Goal: Information Seeking & Learning: Compare options

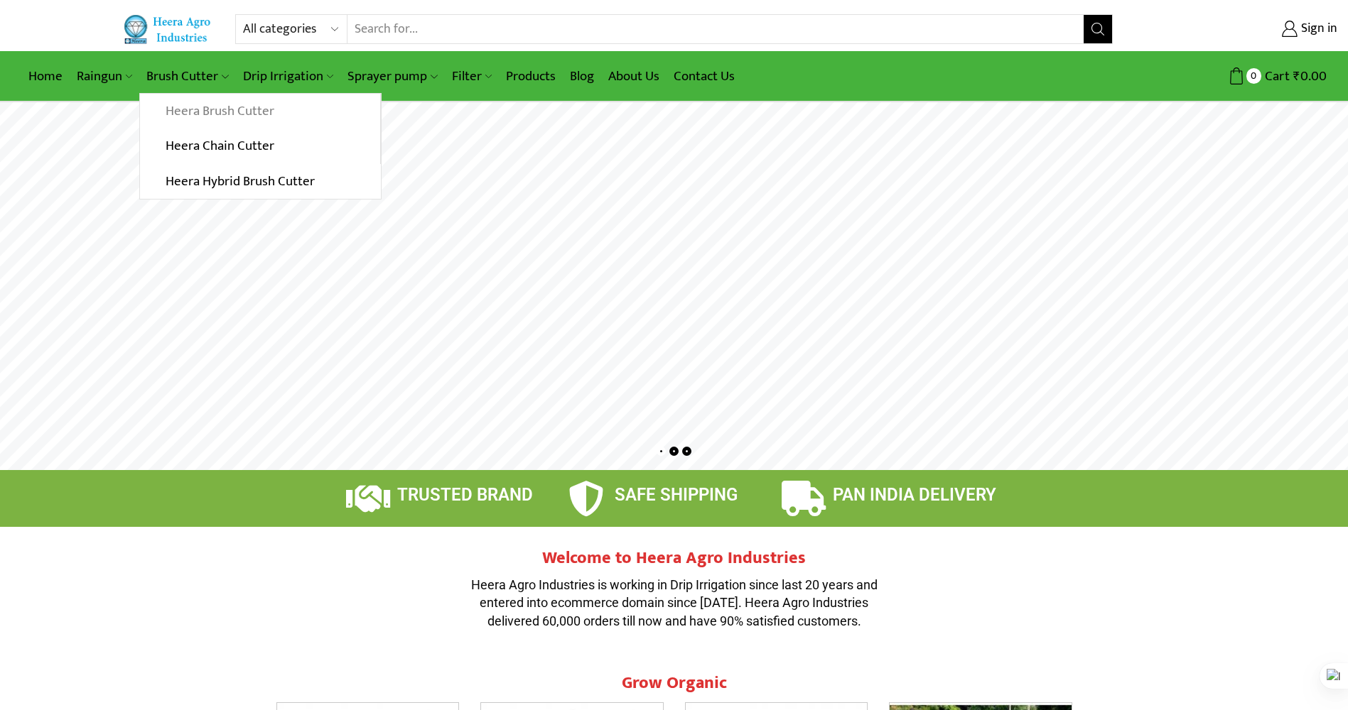
click at [205, 105] on link "Heera Brush Cutter" at bounding box center [259, 112] width 239 height 36
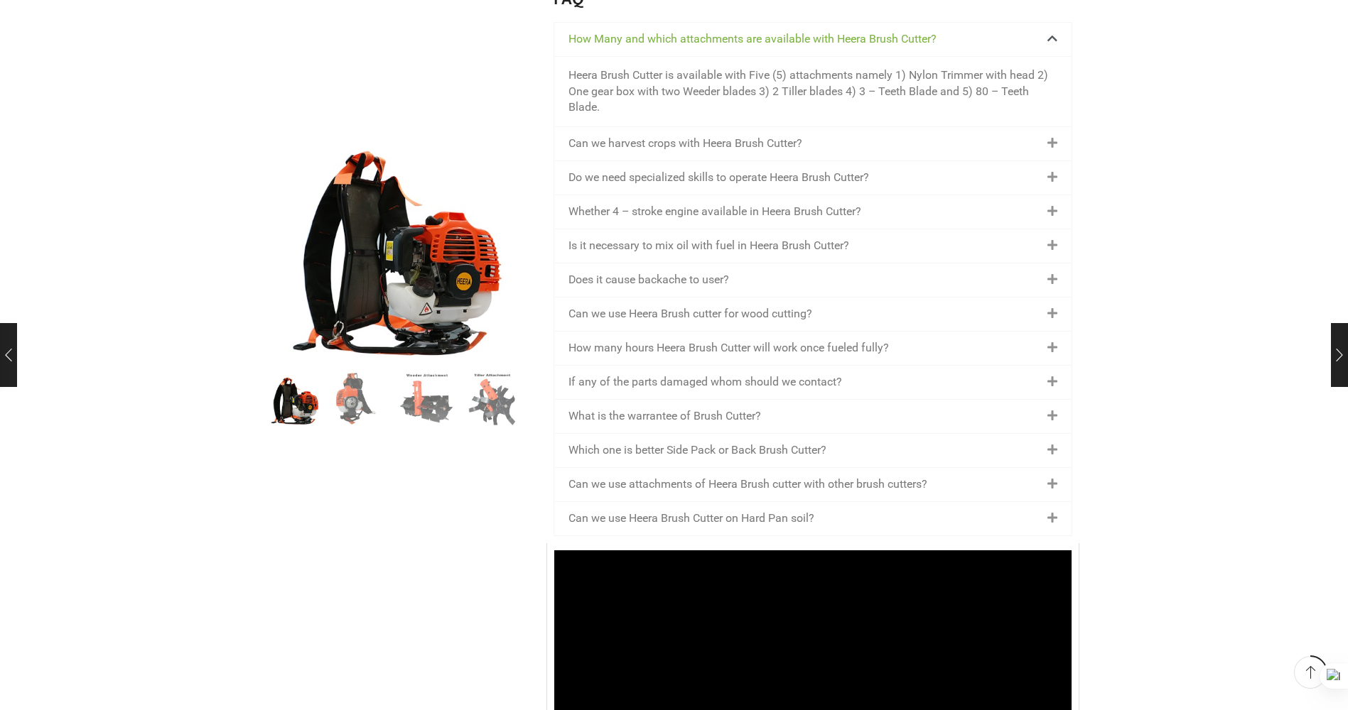
scroll to position [2060, 0]
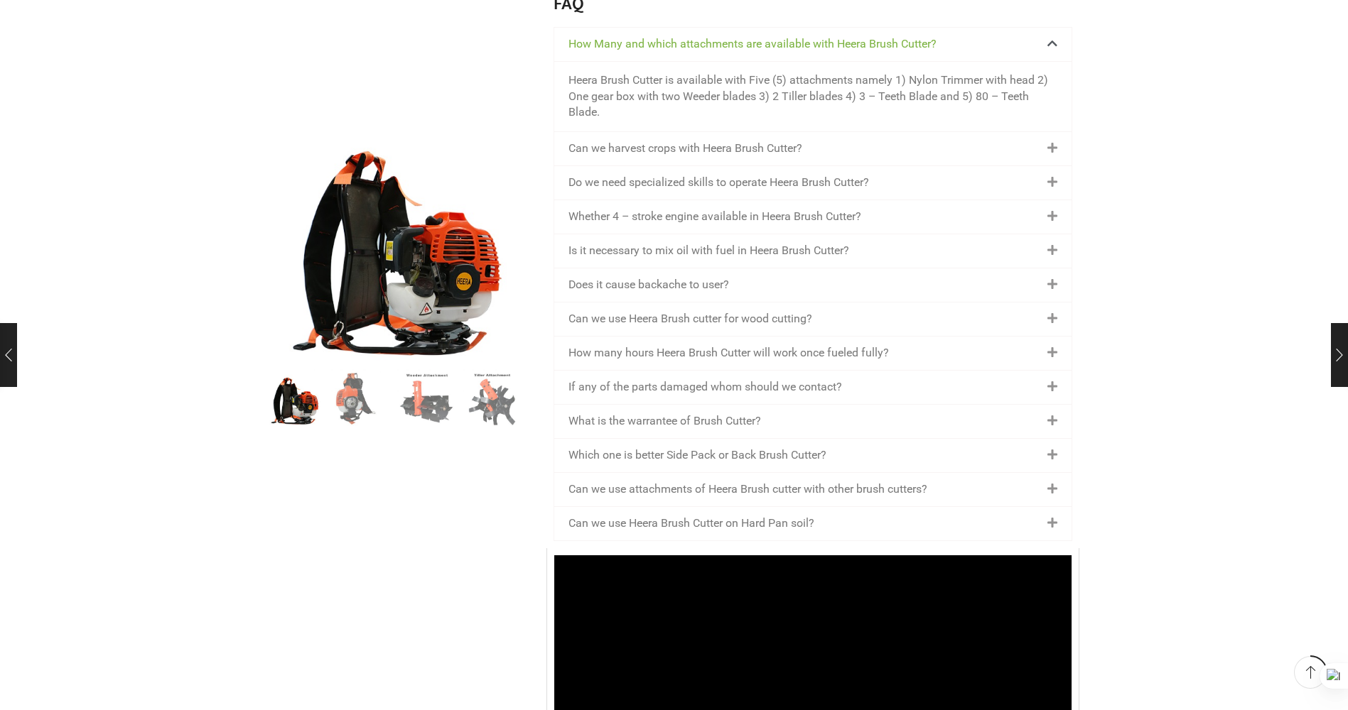
click at [835, 225] on div "Whether 4 – stroke engine available in Heera Brush Cutter?" at bounding box center [812, 216] width 517 height 33
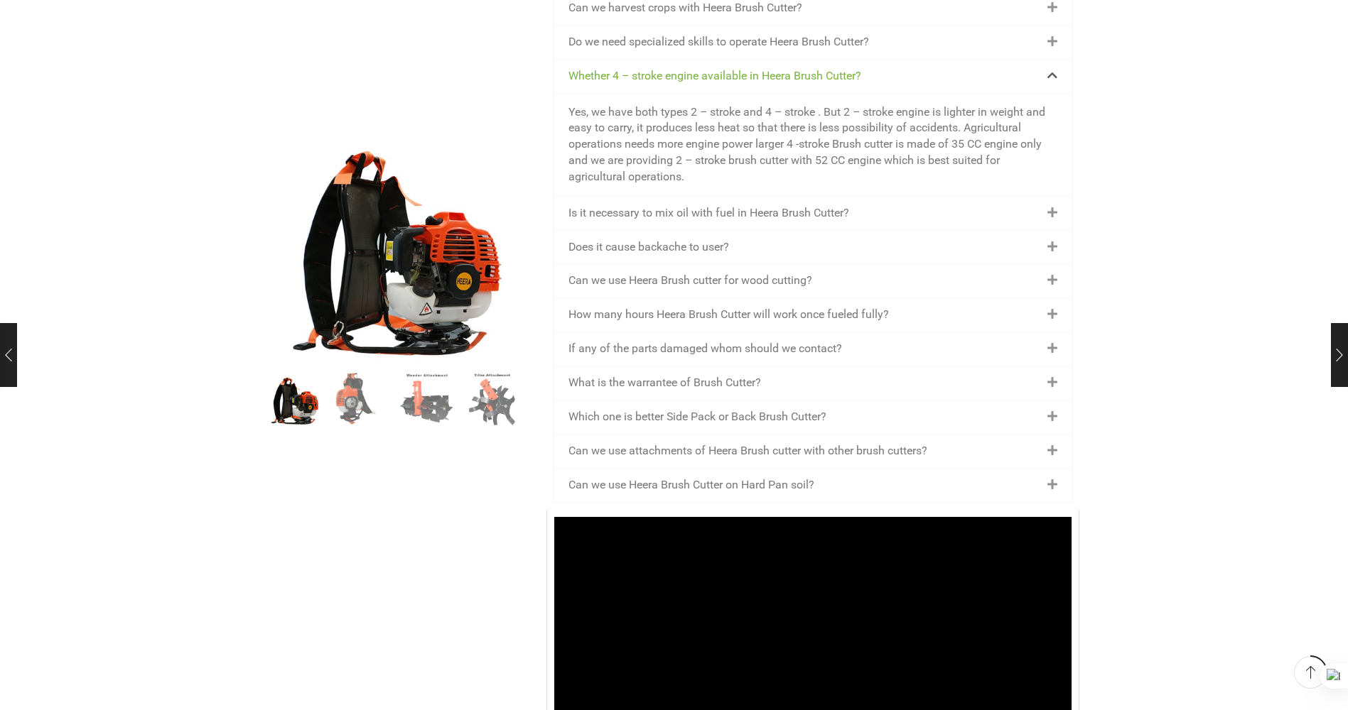
scroll to position [2131, 0]
click at [880, 279] on div "Can we use Heera Brush cutter for wood cutting?" at bounding box center [812, 280] width 517 height 33
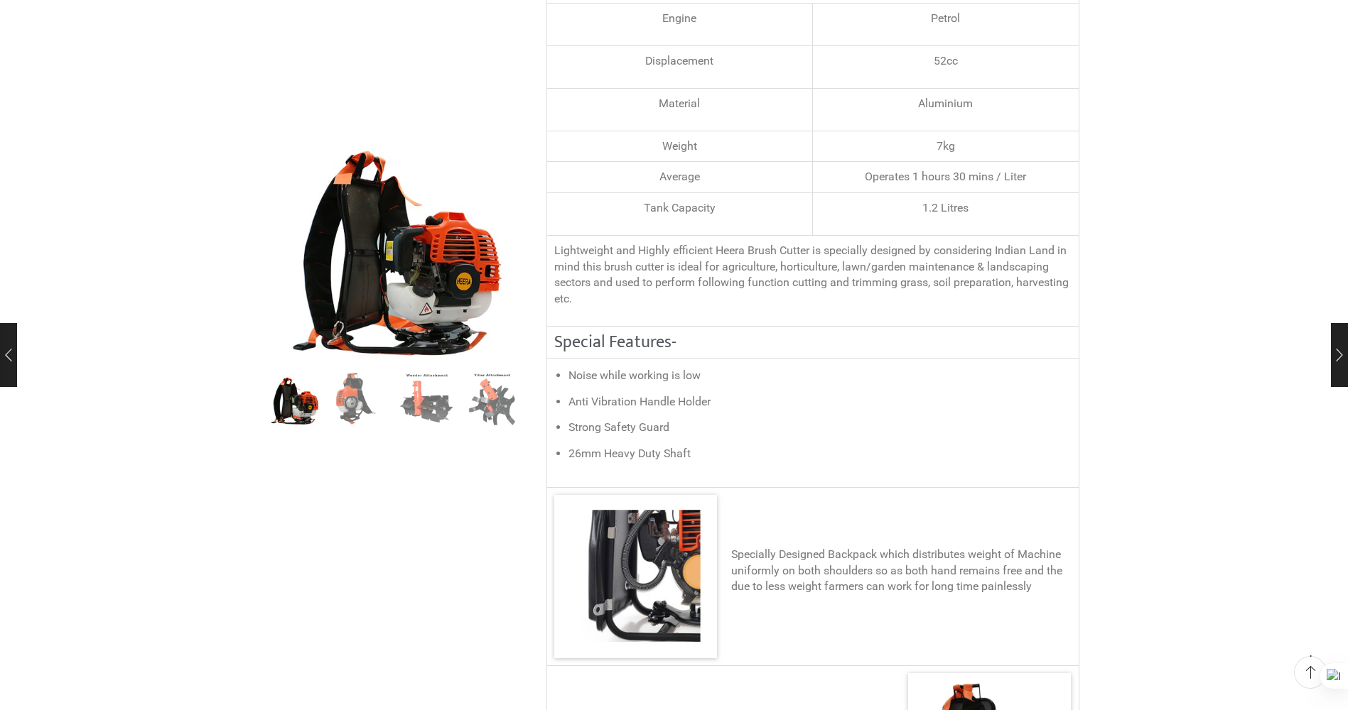
scroll to position [0, 0]
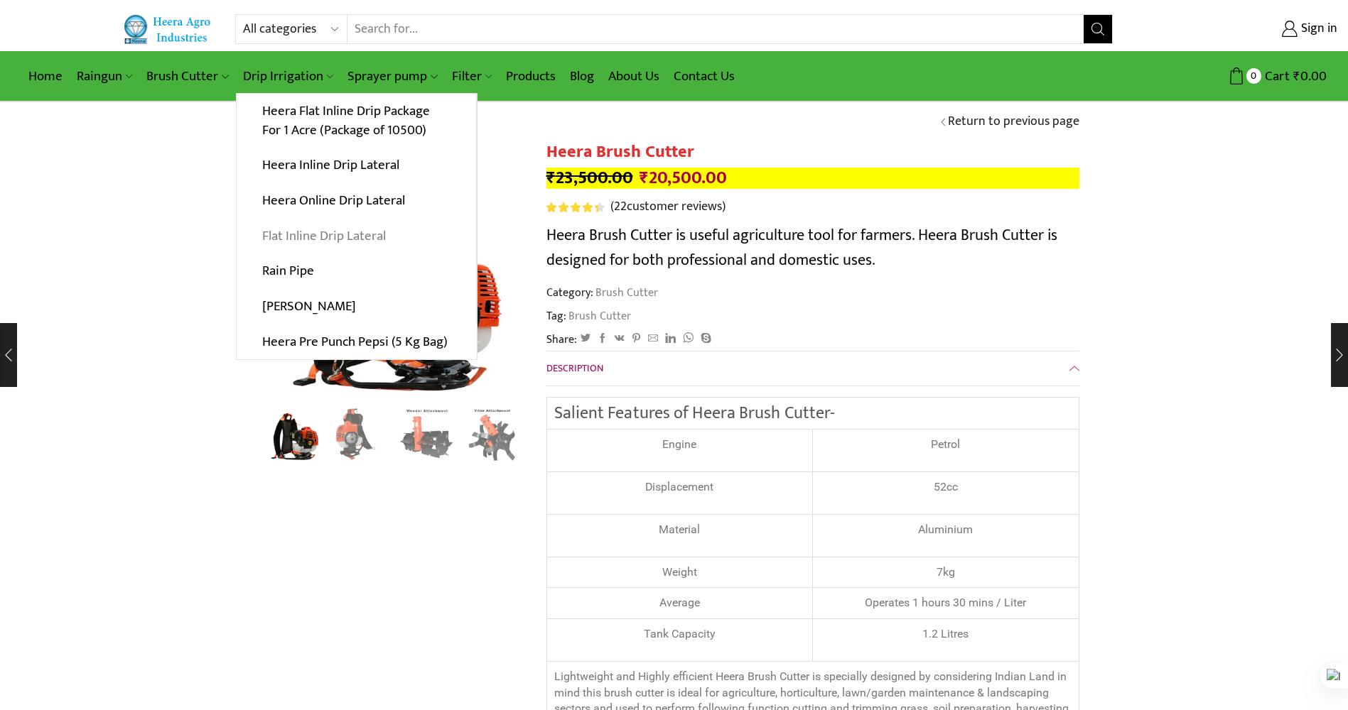
click at [296, 233] on link "Flat Inline Drip Lateral" at bounding box center [356, 236] width 239 height 36
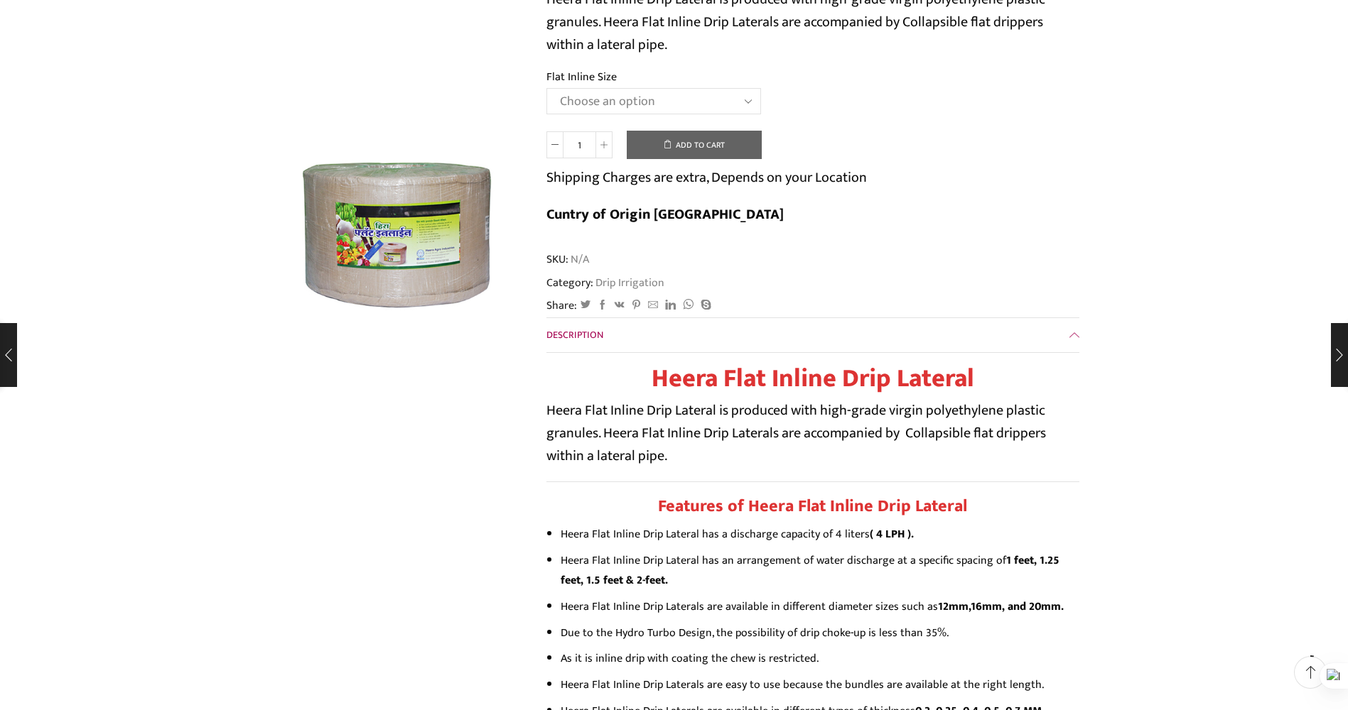
scroll to position [213, 0]
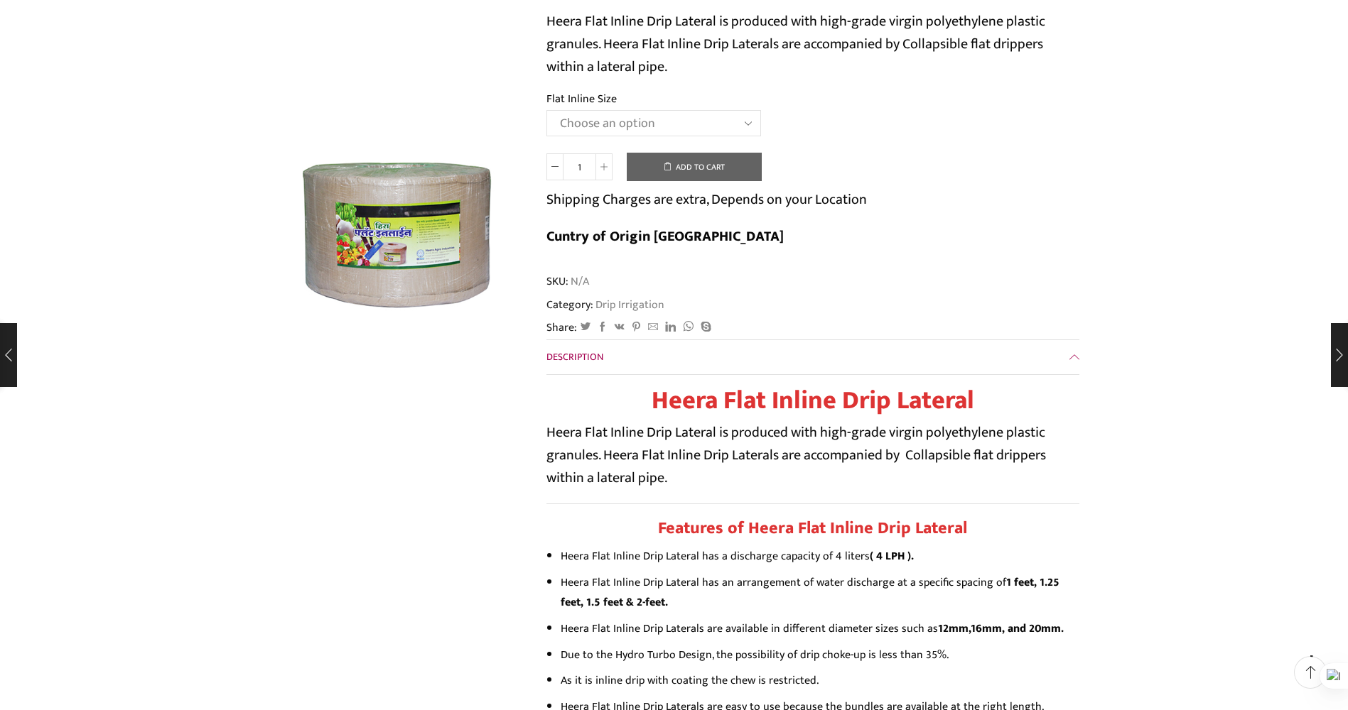
click at [629, 124] on select "Choose an option 12 MM 0.25 Thickness (30 CM) 12 MM 0.25 Thickness (40 CM) 12 M…" at bounding box center [653, 123] width 215 height 26
select select "20 MM 0.25 Thickness (40 CM)"
click at [546, 110] on select "Choose an option 12 MM 0.25 Thickness (30 CM) 12 MM 0.25 Thickness (40 CM) 12 M…" at bounding box center [653, 123] width 215 height 26
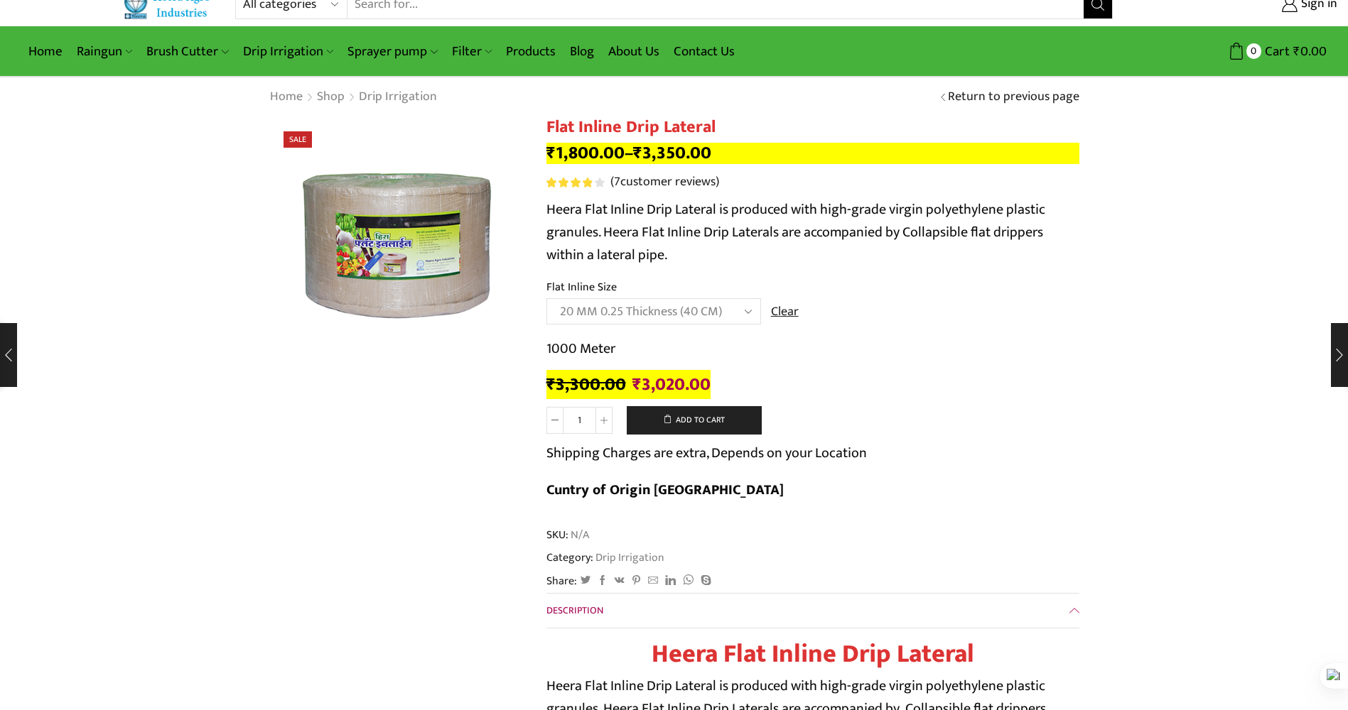
scroll to position [0, 0]
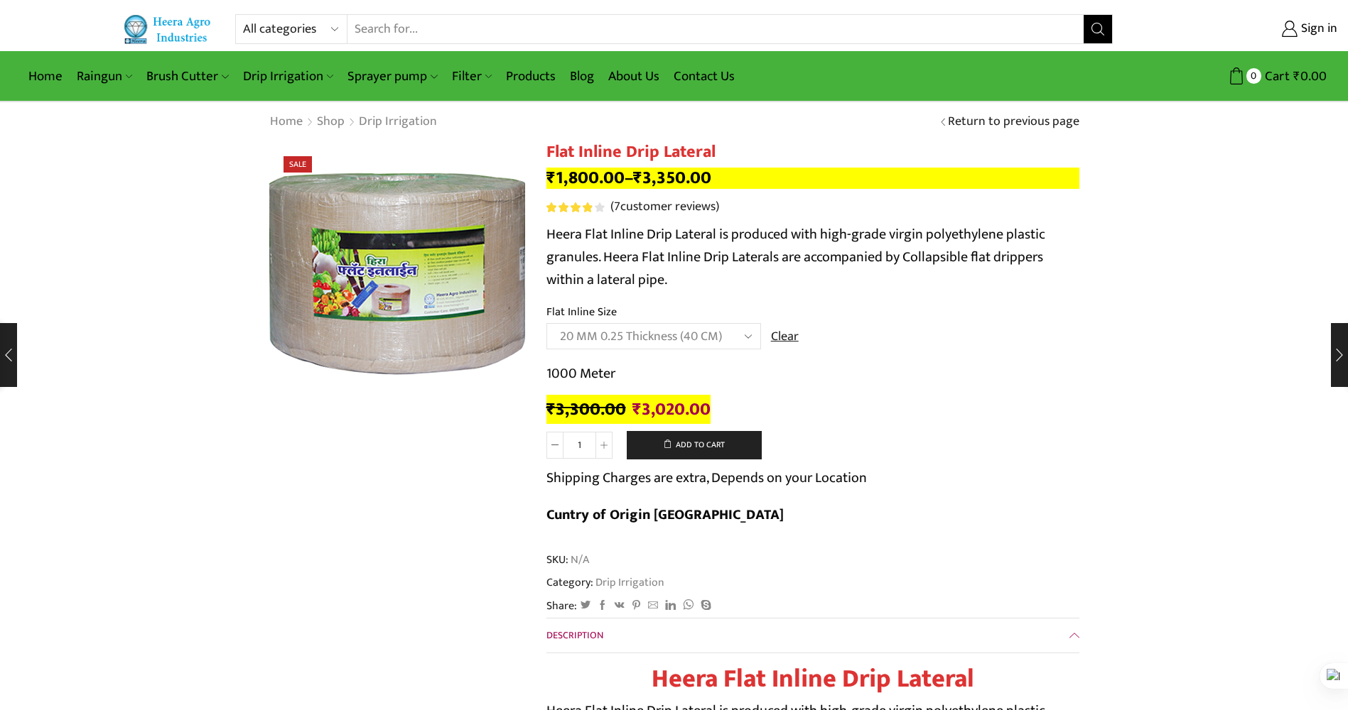
click at [396, 264] on img at bounding box center [397, 272] width 355 height 355
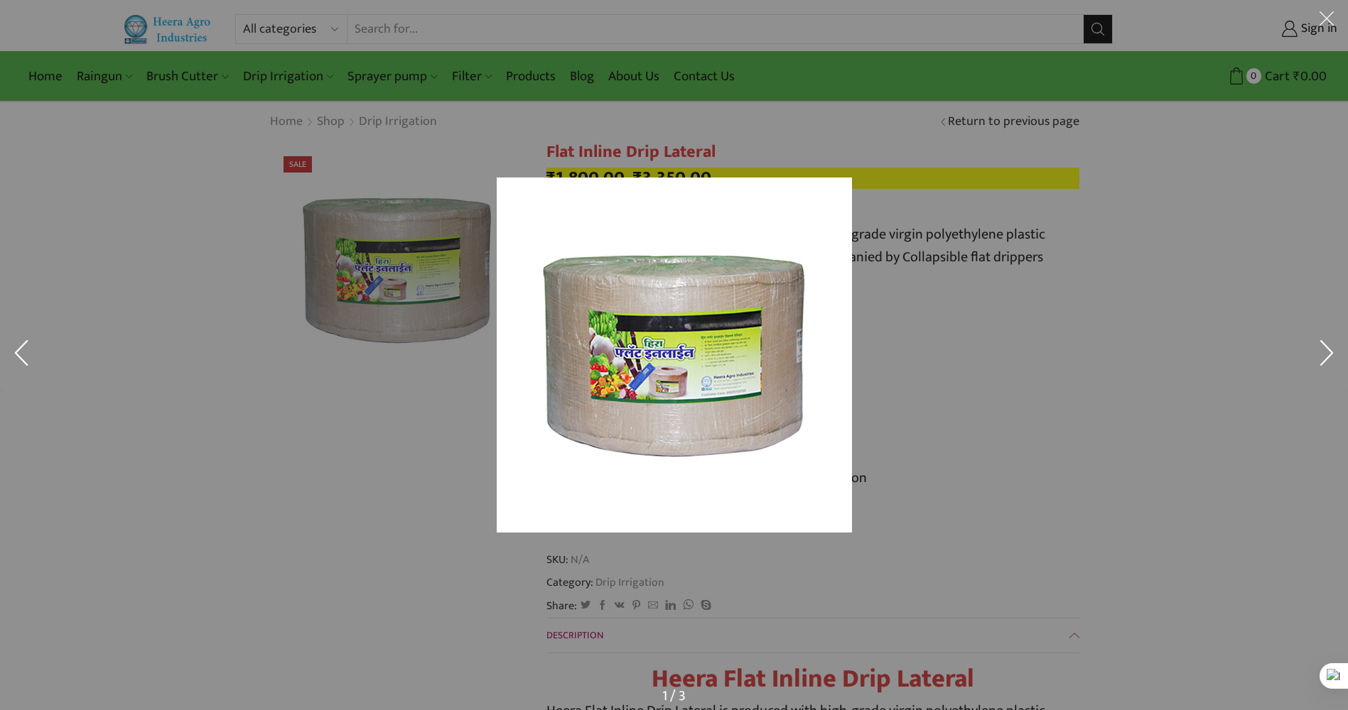
click at [399, 265] on div at bounding box center [674, 355] width 1348 height 710
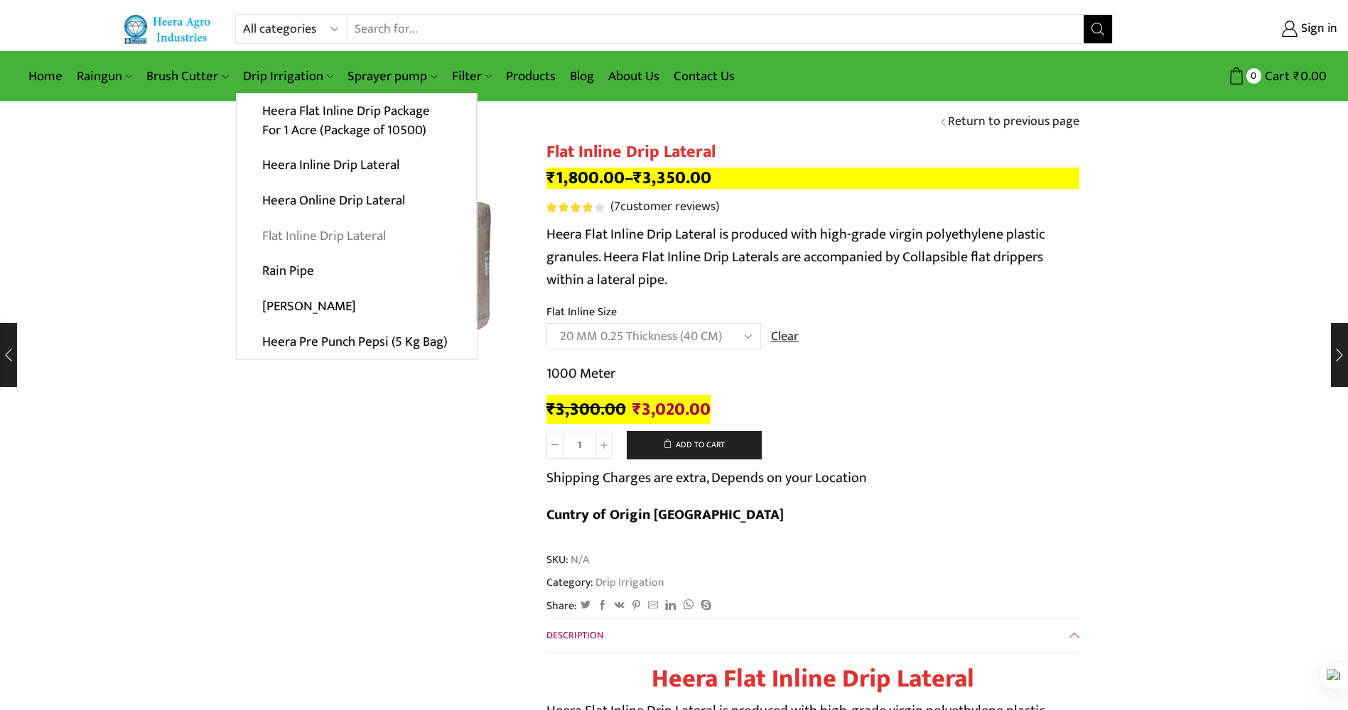
click at [310, 230] on link "Flat Inline Drip Lateral" at bounding box center [356, 236] width 239 height 36
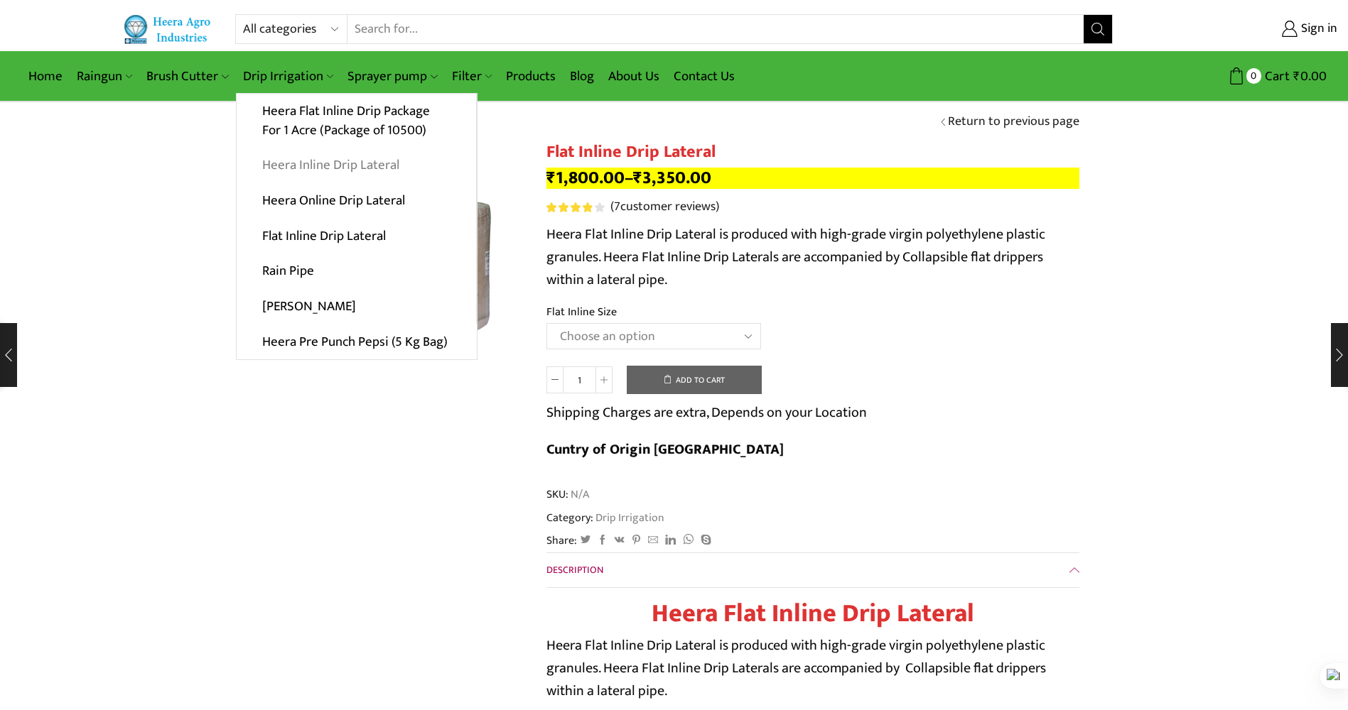
click at [306, 168] on link "Heera Inline Drip Lateral" at bounding box center [356, 166] width 239 height 36
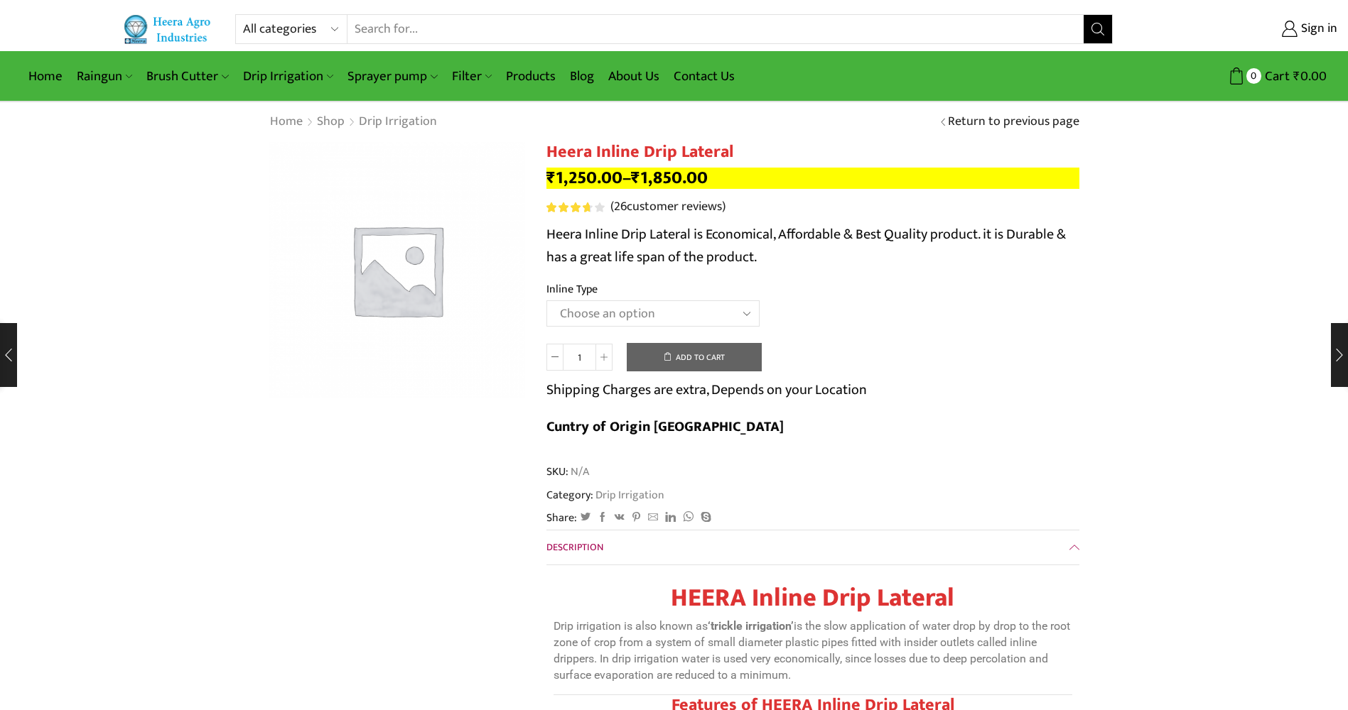
drag, startPoint x: 0, startPoint y: 0, endPoint x: 639, endPoint y: 313, distance: 711.4
click at [639, 313] on select "Choose an option Heera Inline 12 MM (30CM) Heera Inline 12 MM (38CM) Heera Inli…" at bounding box center [652, 314] width 213 height 26
select select "Heera Inline 20 MM (38CM)"
click at [546, 301] on select "Choose an option Heera Inline 12 MM (30CM) Heera Inline 12 MM (38CM) Heera Inli…" at bounding box center [652, 314] width 213 height 26
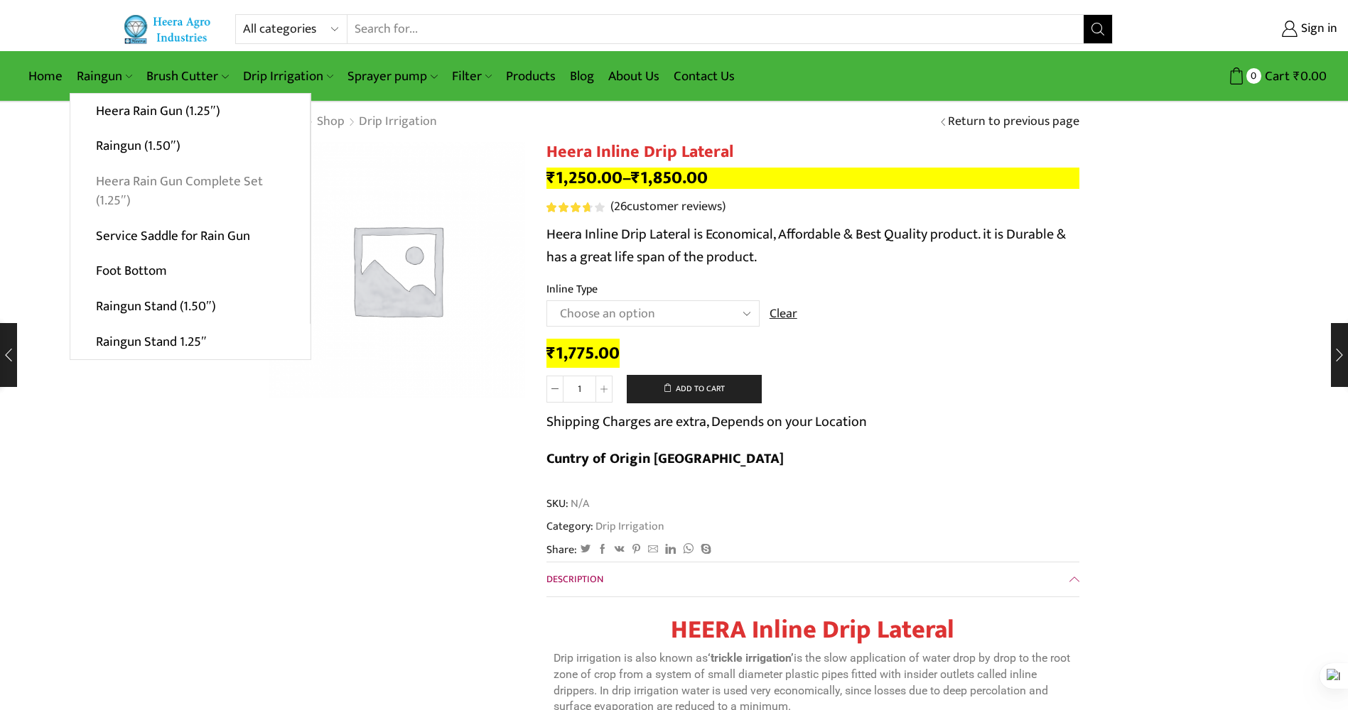
click at [109, 197] on link "Heera Rain Gun Complete Set (1.25″)" at bounding box center [189, 191] width 239 height 55
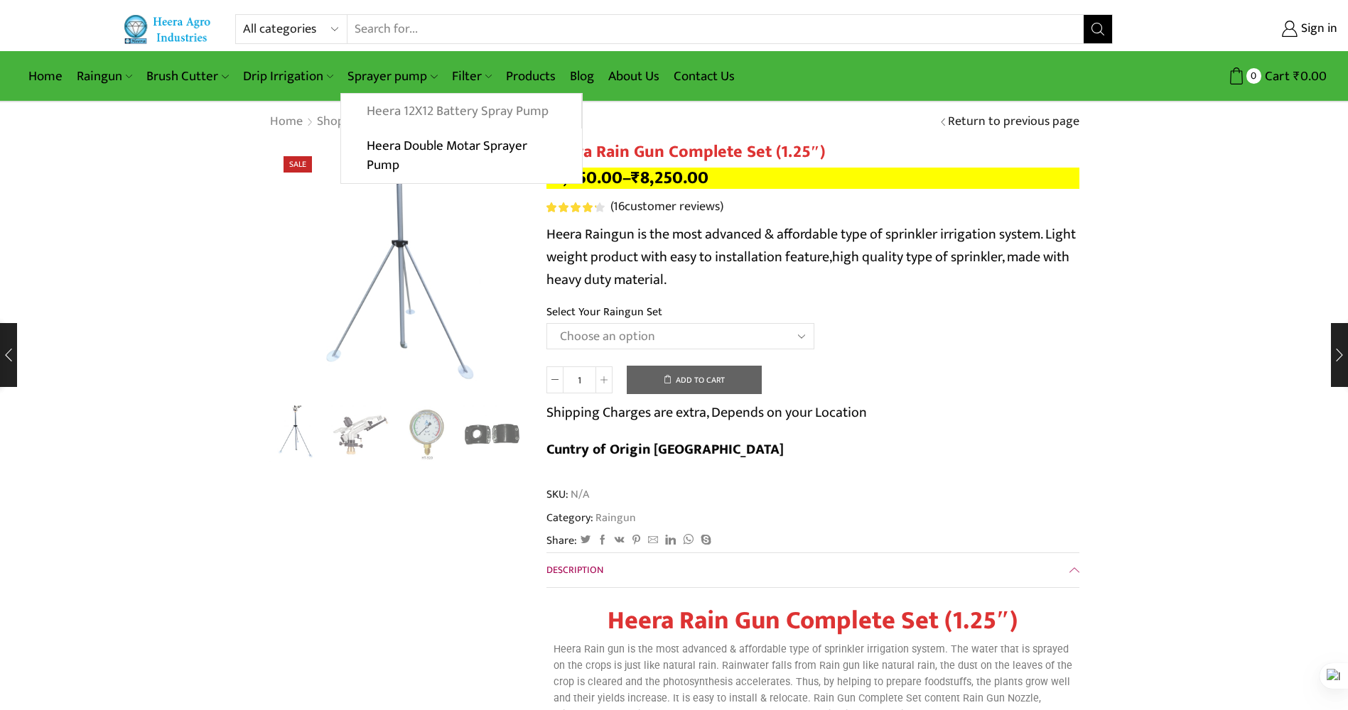
click at [402, 109] on link "Heera 12X12 Battery Spray Pump" at bounding box center [460, 112] width 239 height 36
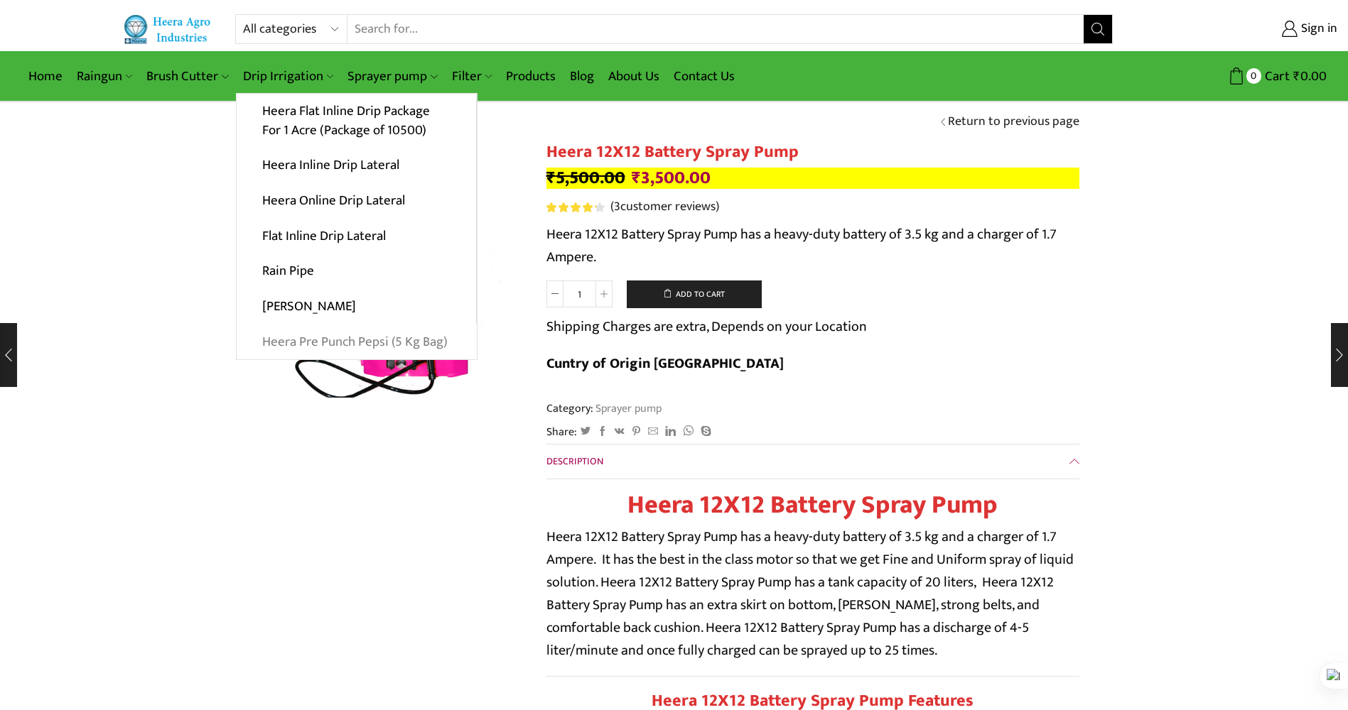
click at [356, 345] on link "Heera Pre Punch Pepsi (5 Kg Bag)" at bounding box center [357, 342] width 240 height 36
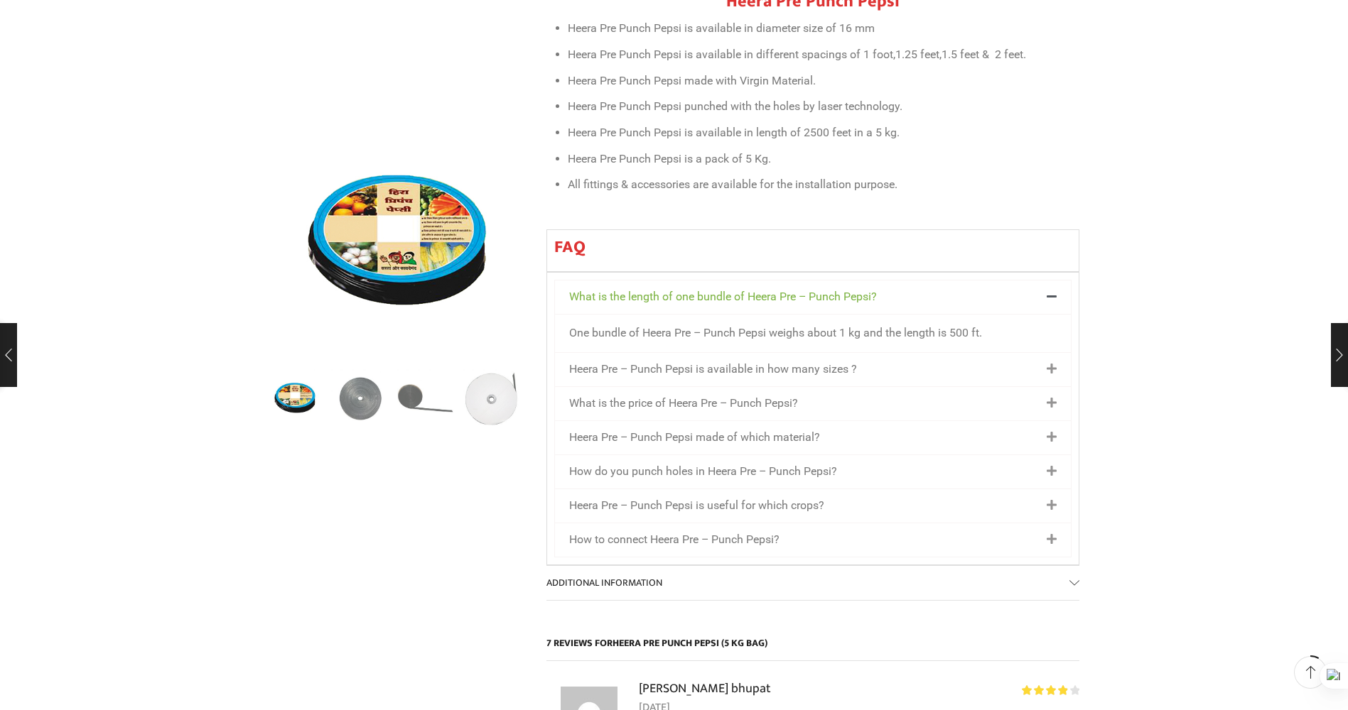
scroll to position [142, 0]
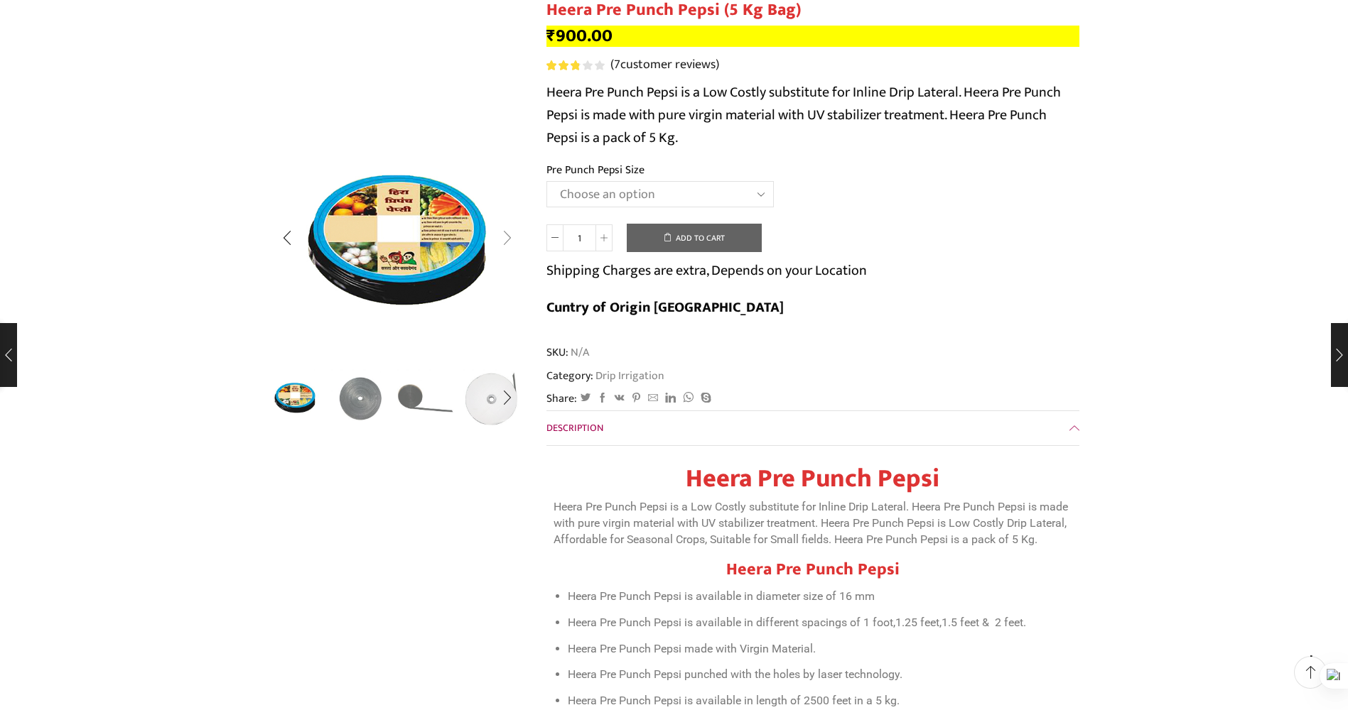
click at [508, 247] on div "Next slide" at bounding box center [508, 238] width 36 height 36
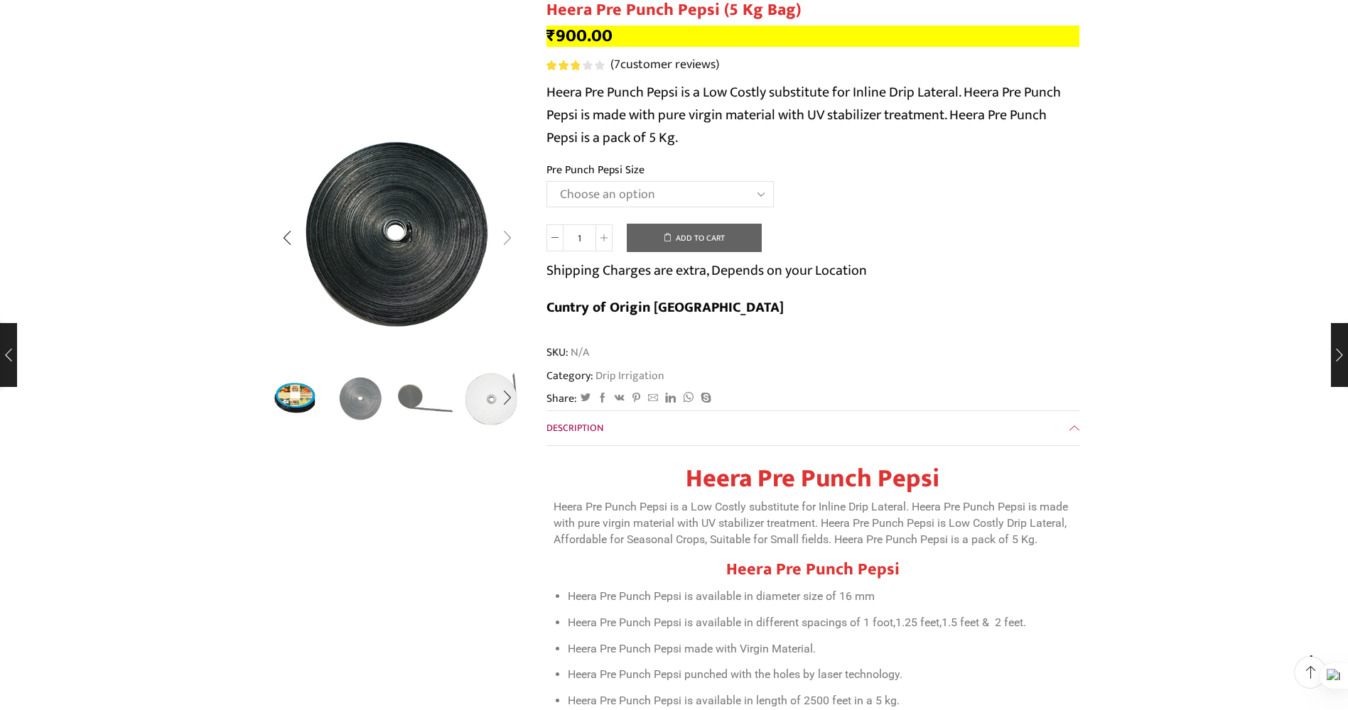
click at [507, 246] on div "Next slide" at bounding box center [508, 238] width 36 height 36
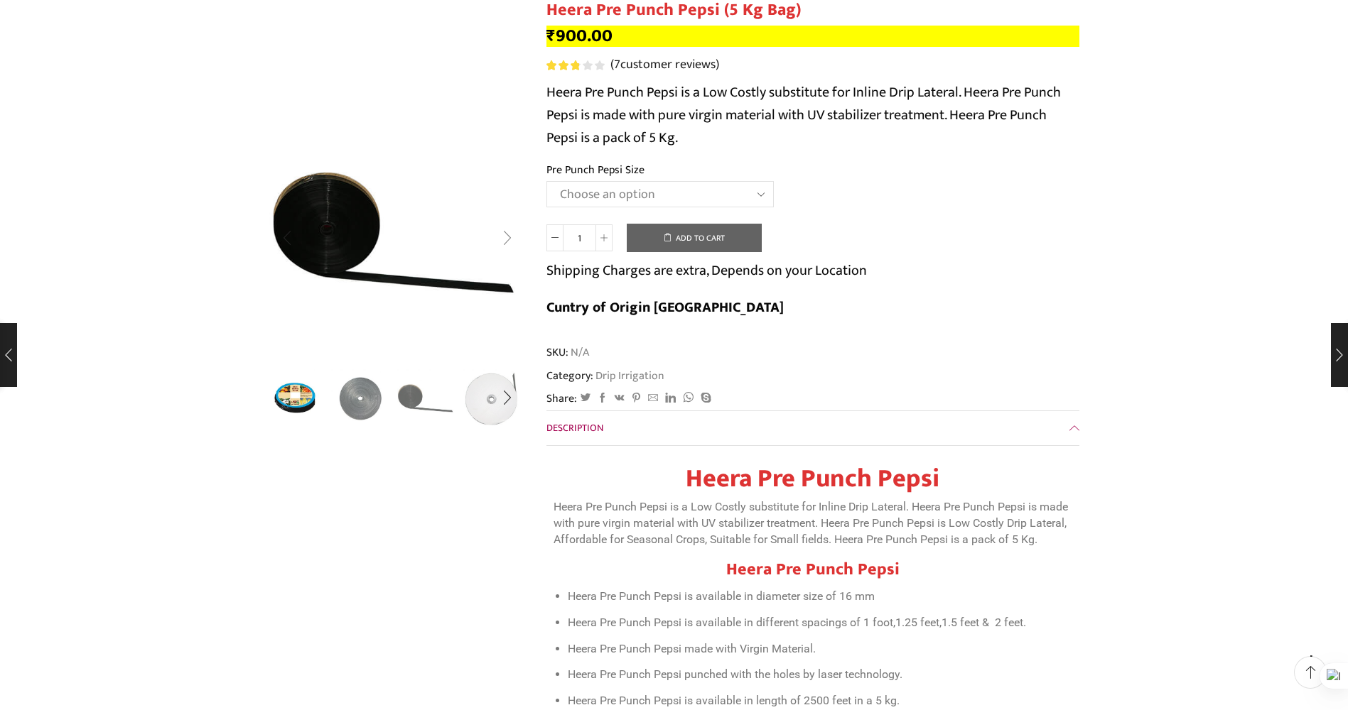
click at [507, 246] on div "Next slide" at bounding box center [508, 238] width 36 height 36
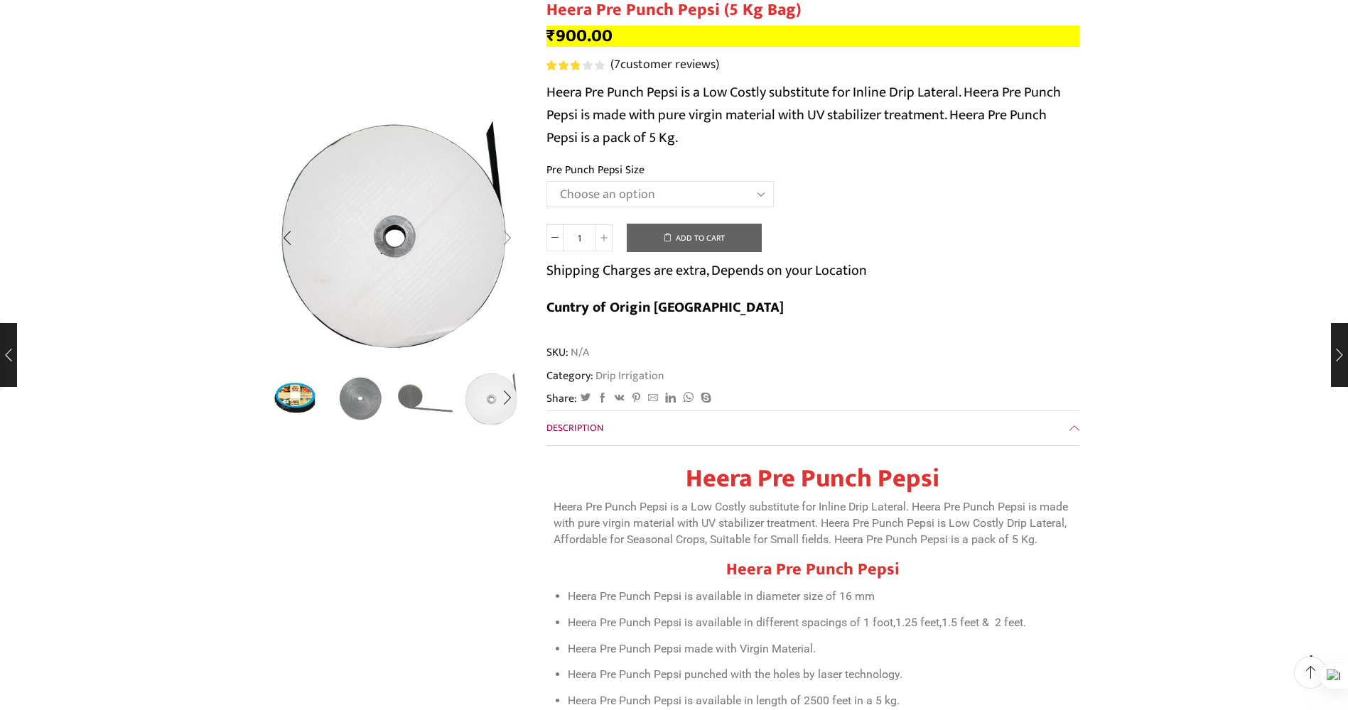
click at [507, 246] on div "Next slide" at bounding box center [508, 238] width 36 height 36
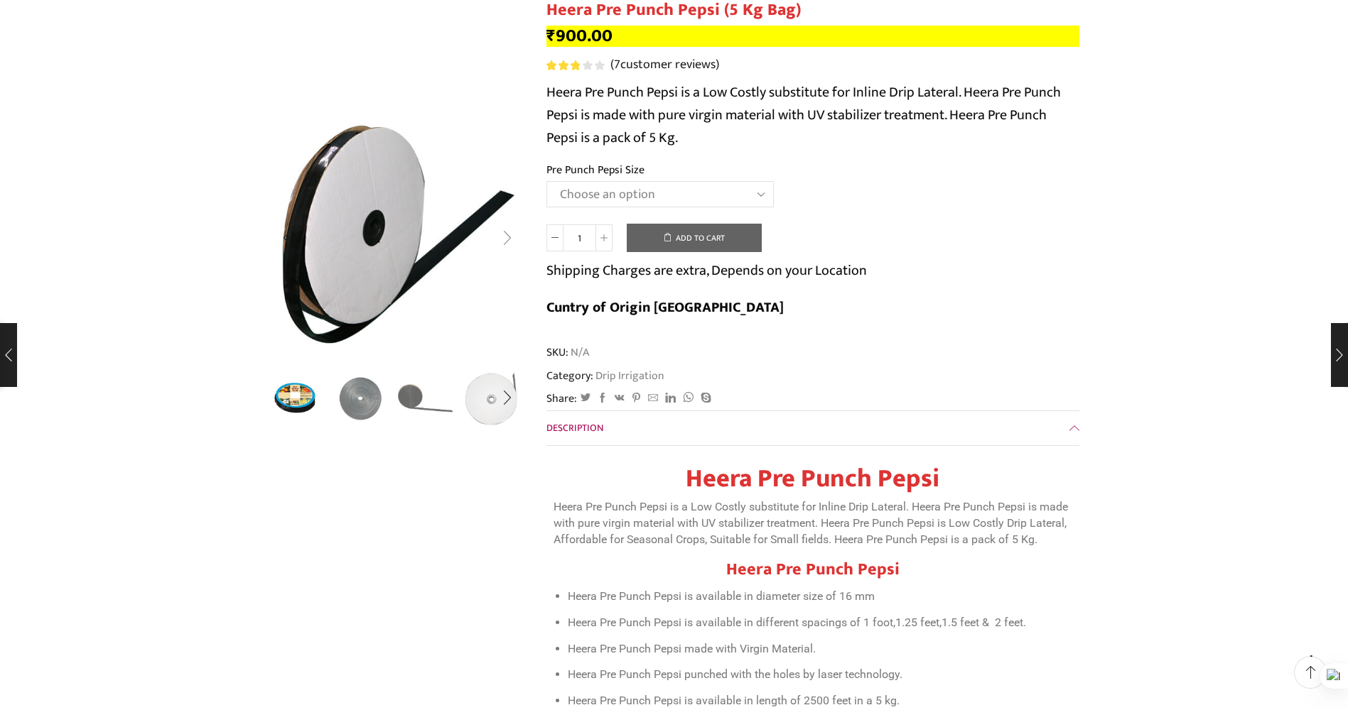
click at [507, 246] on div "Next slide" at bounding box center [508, 238] width 36 height 36
click at [509, 236] on div "Next slide" at bounding box center [508, 238] width 36 height 36
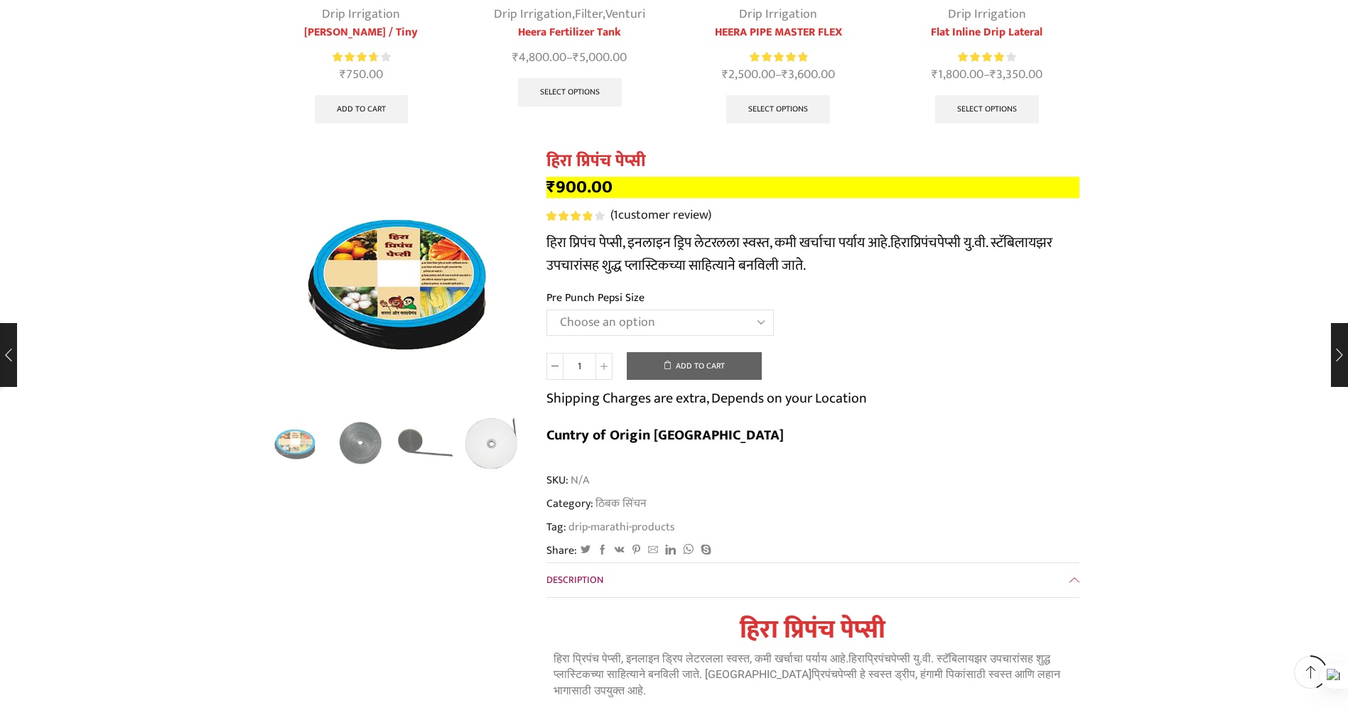
scroll to position [3268, 0]
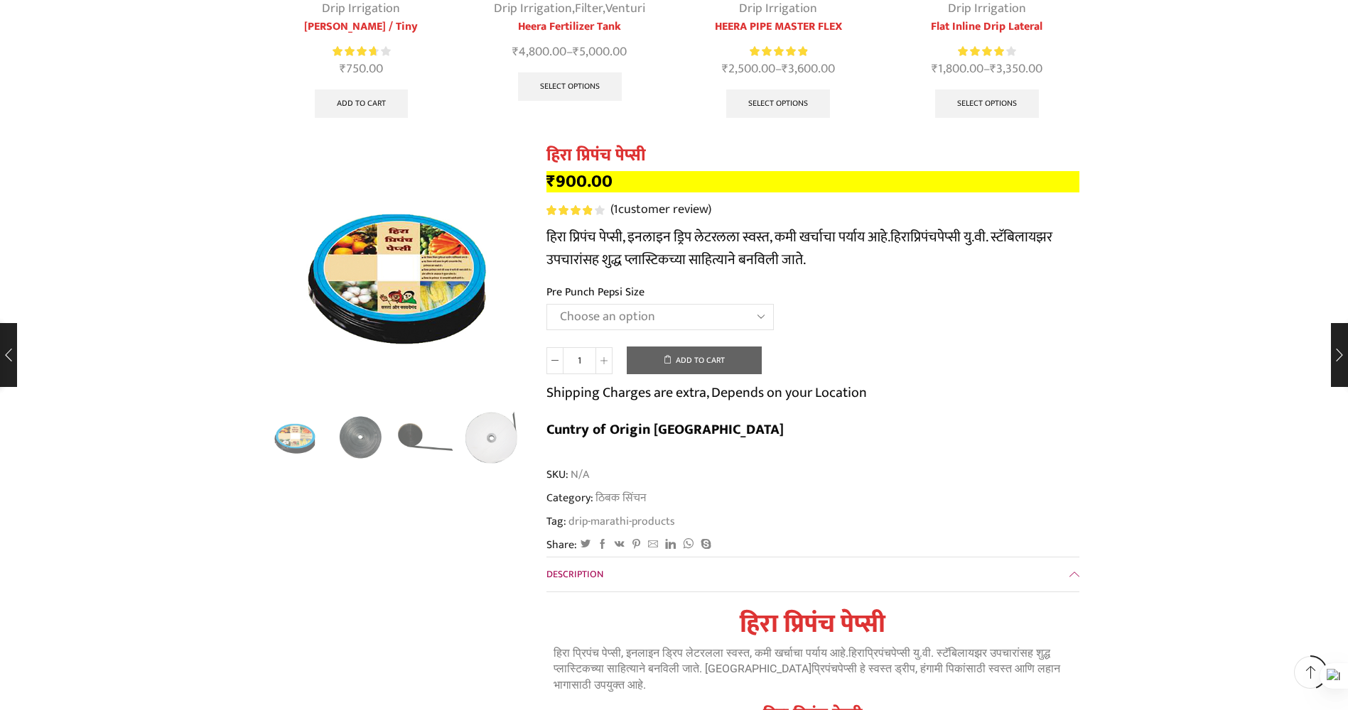
click at [631, 304] on select "Choose an option Heera Pre Punch Pepsi (1 Foot) Heera Pre Punch Pepsi (1.25 Fee…" at bounding box center [659, 317] width 227 height 26
click at [546, 304] on select "Choose an option Heera Pre Punch Pepsi (1 Foot) Heera Pre Punch Pepsi (1.25 Fee…" at bounding box center [659, 317] width 227 height 26
select select "Heera Pre Punch Pepsi (1 Foot)"
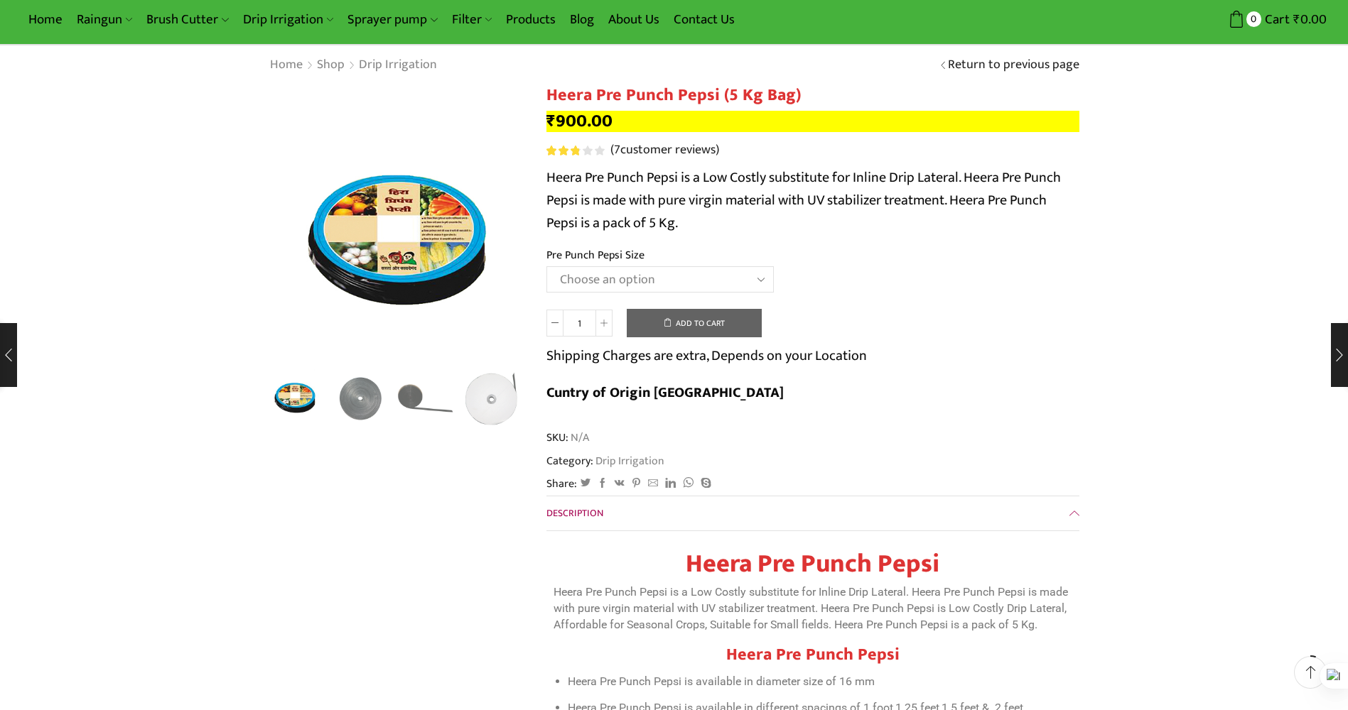
scroll to position [0, 0]
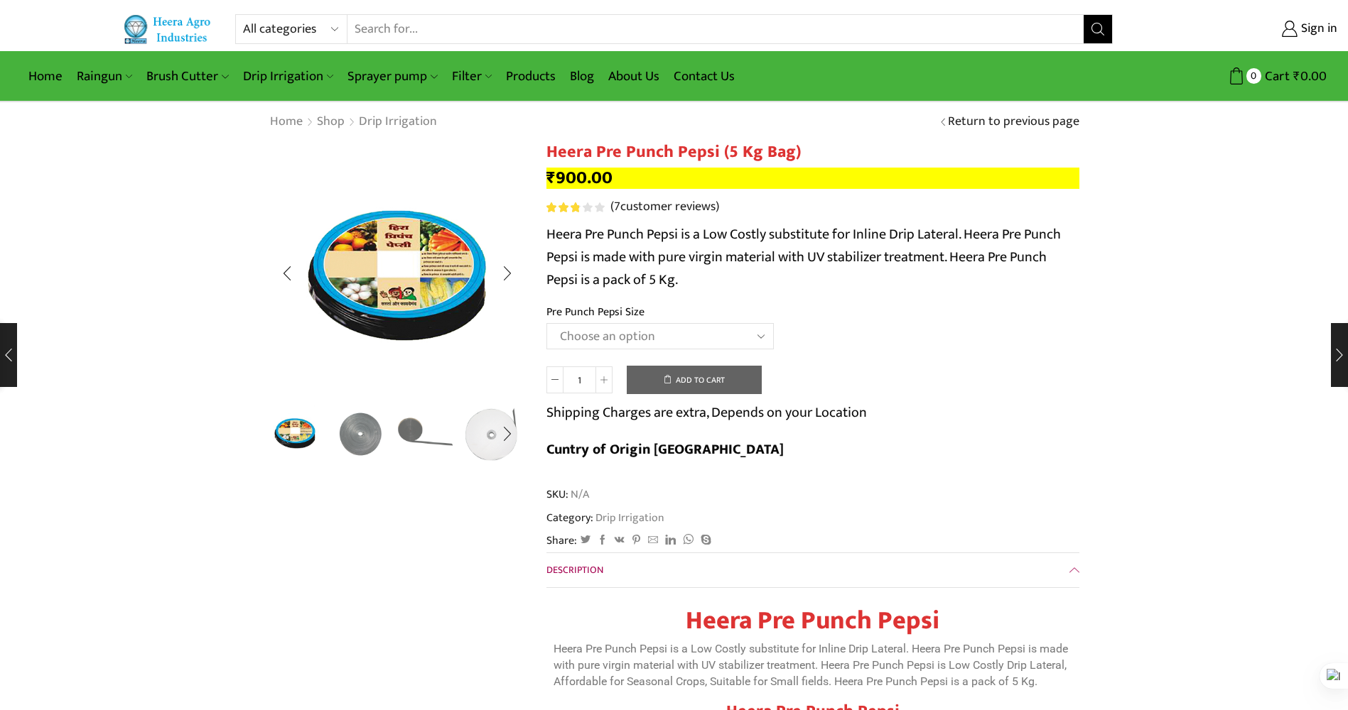
click at [408, 436] on img "3 / 5" at bounding box center [426, 432] width 59 height 59
